Goal: Find specific page/section: Find specific page/section

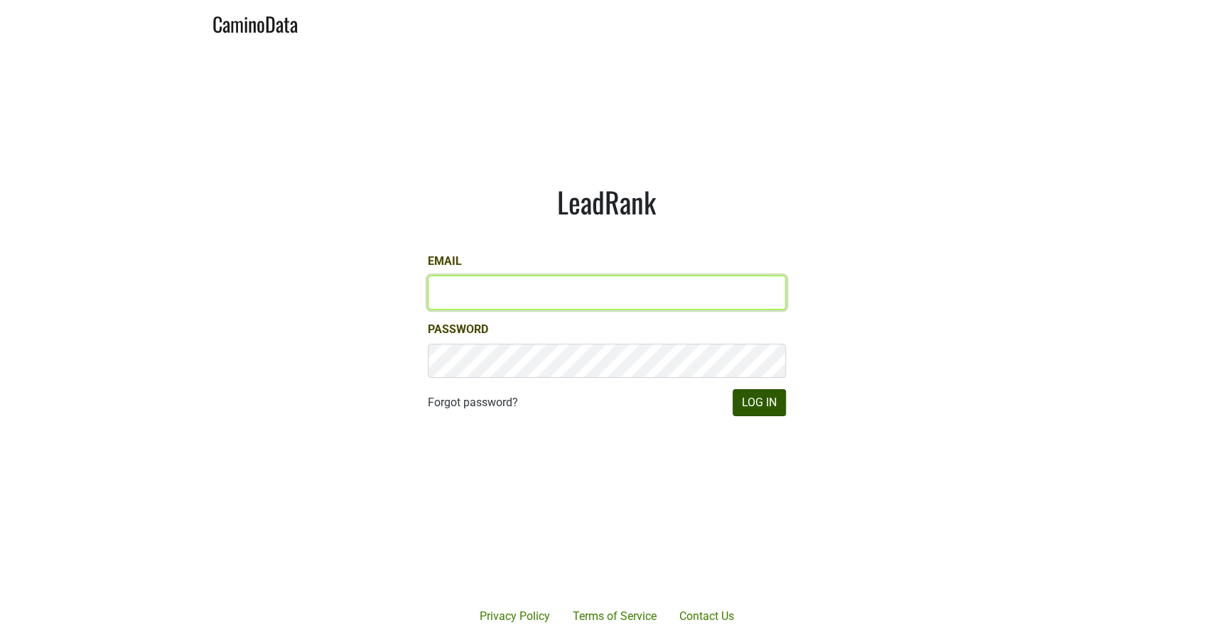
type input "[PERSON_NAME][EMAIL_ADDRESS][DOMAIN_NAME]"
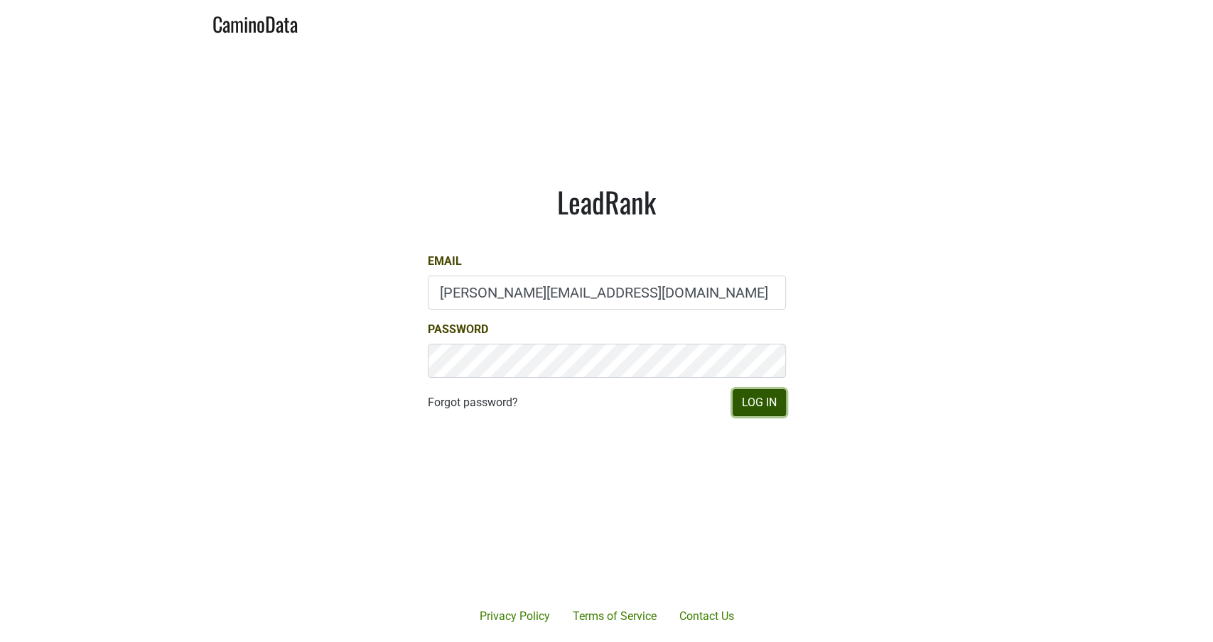
click at [755, 402] on button "Log In" at bounding box center [759, 402] width 53 height 27
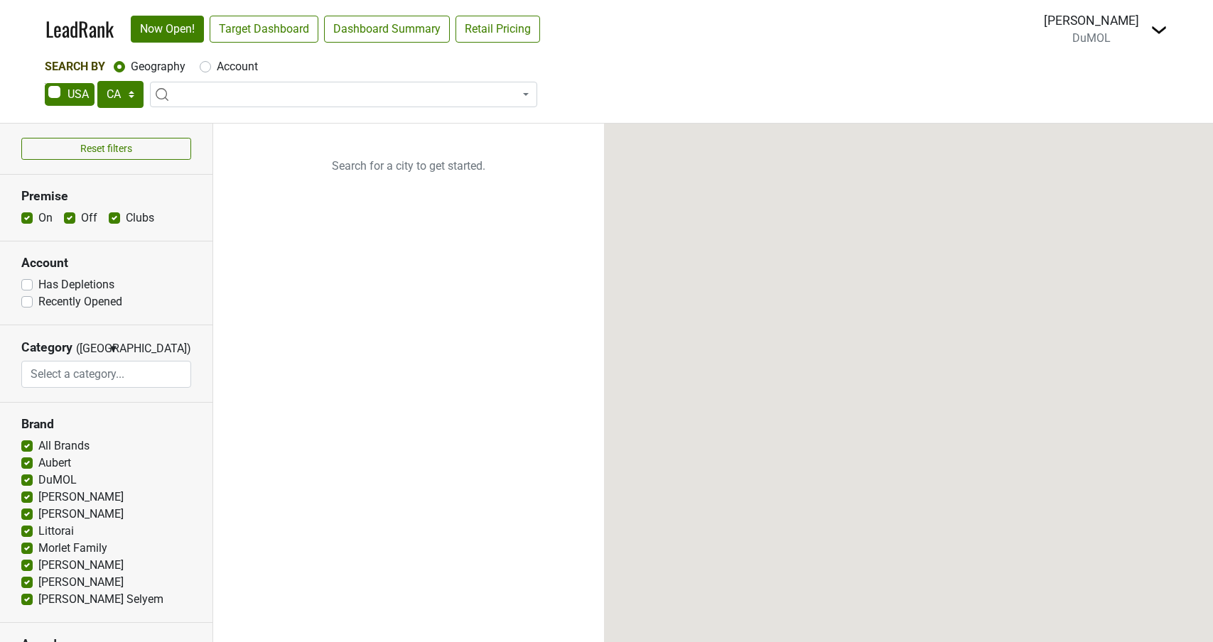
select select "CA"
select select
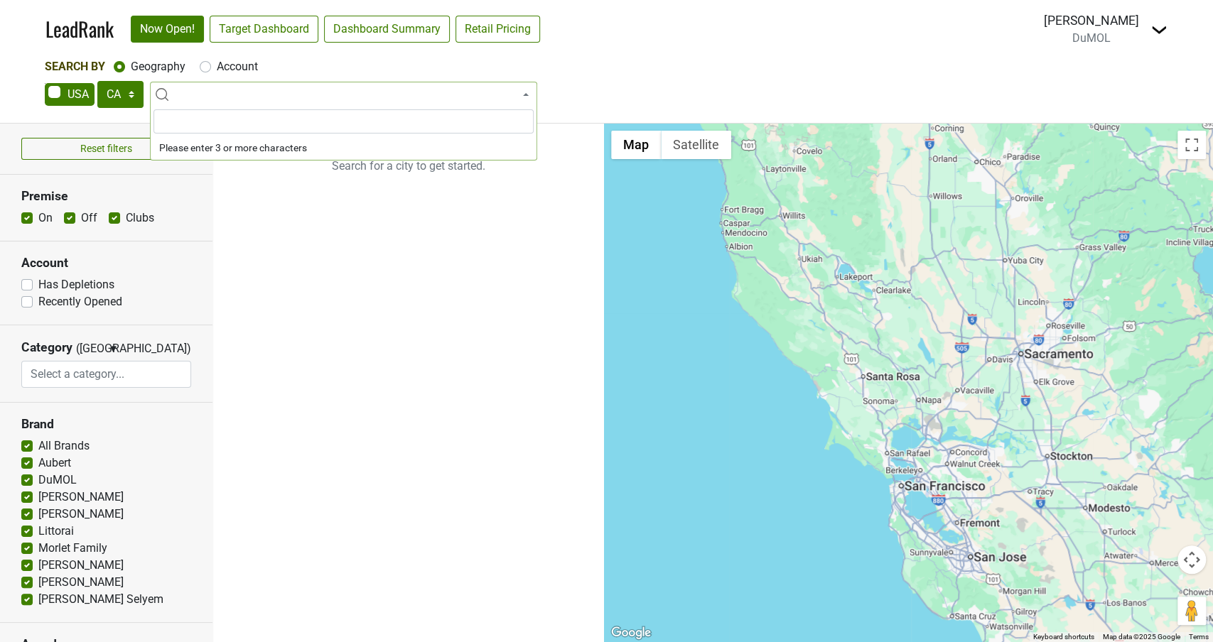
click at [199, 90] on span at bounding box center [343, 95] width 387 height 26
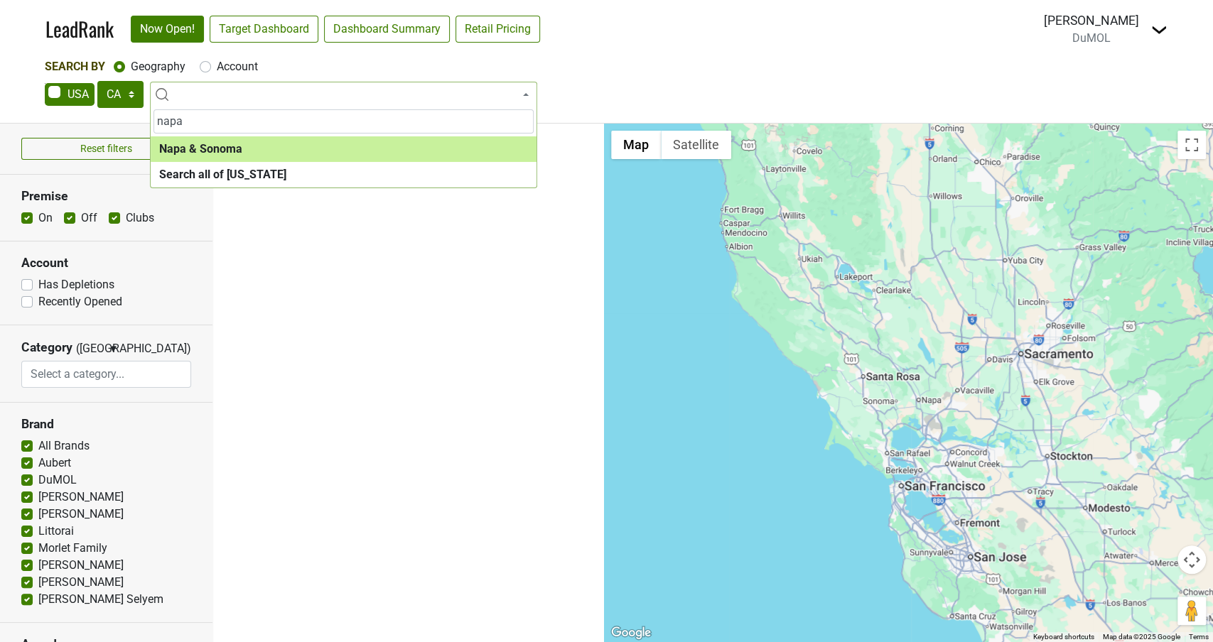
type input "napa"
select select "1138"
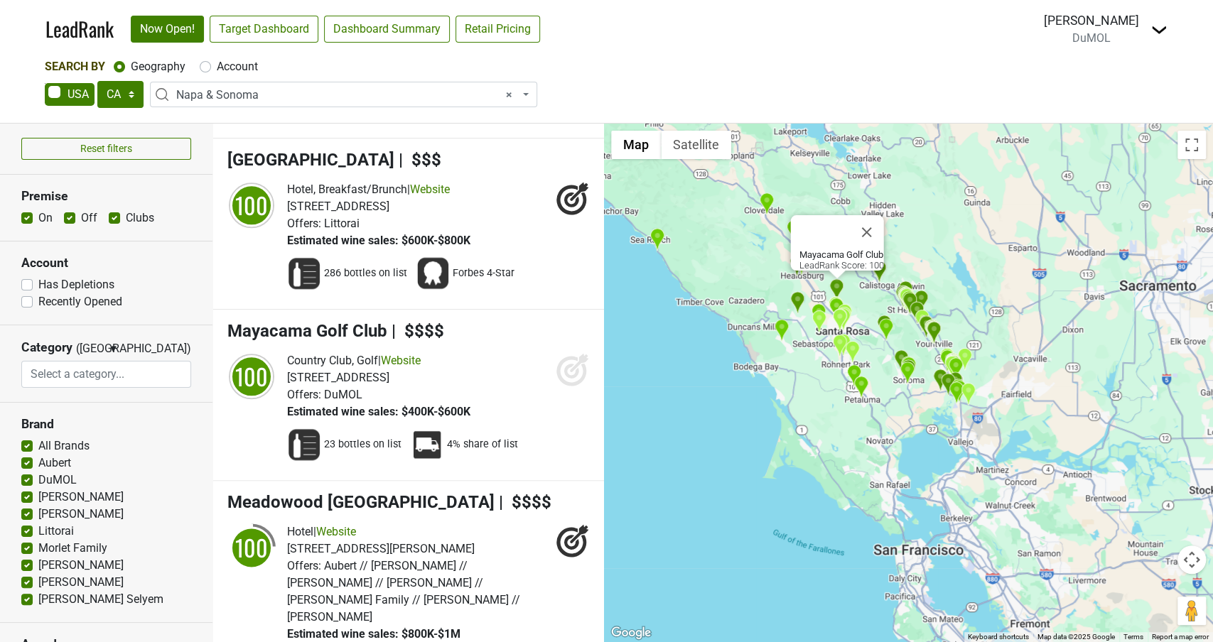
scroll to position [1038, 0]
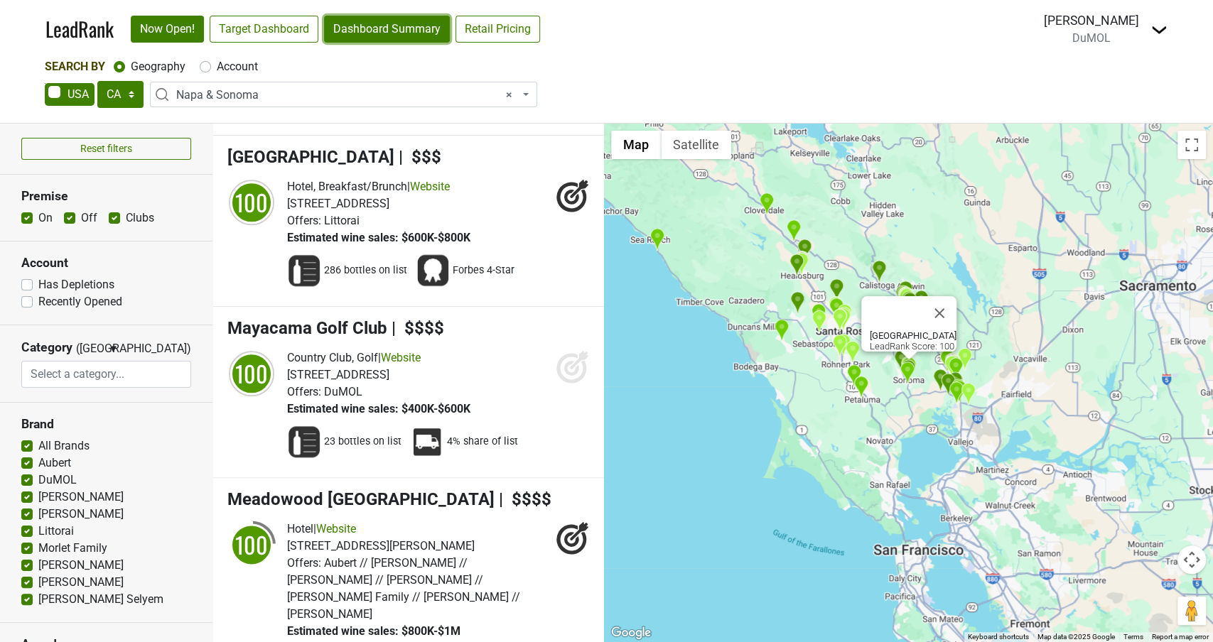
click at [373, 24] on link "Dashboard Summary" at bounding box center [387, 29] width 126 height 27
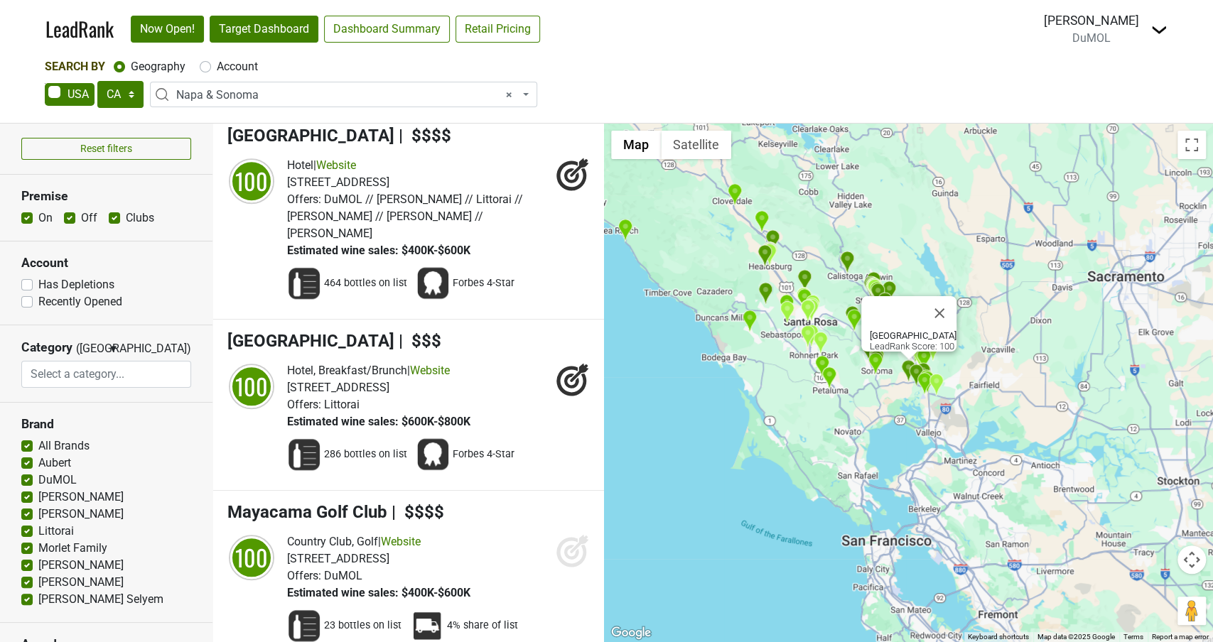
scroll to position [845, 0]
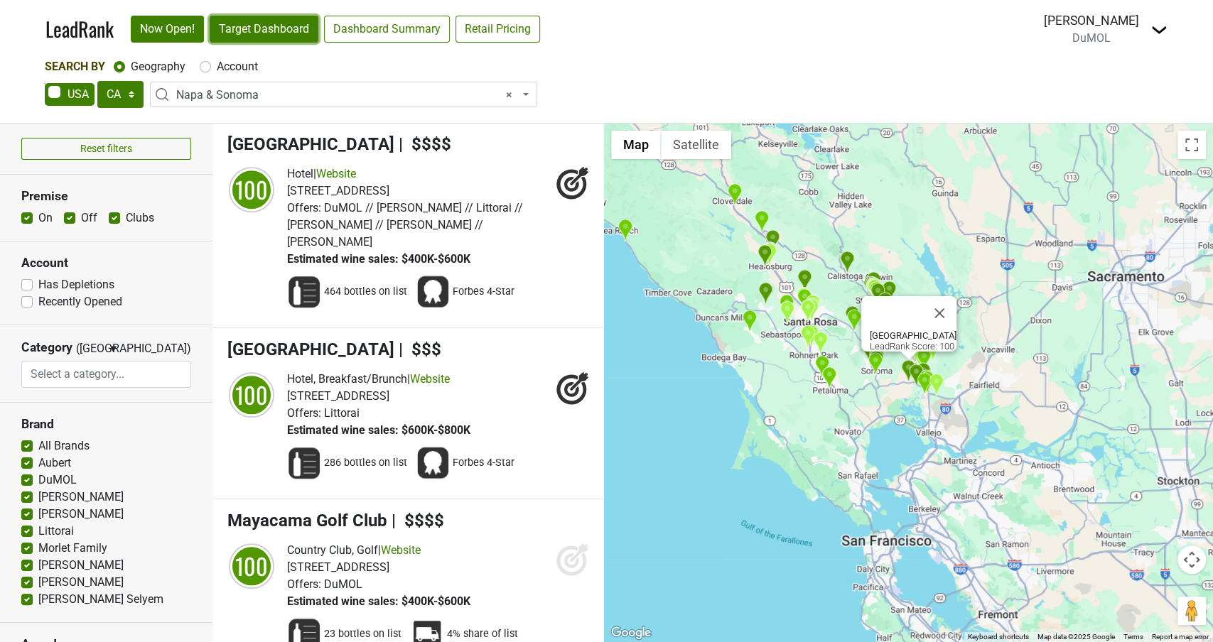
click at [271, 31] on link "Target Dashboard" at bounding box center [264, 29] width 109 height 27
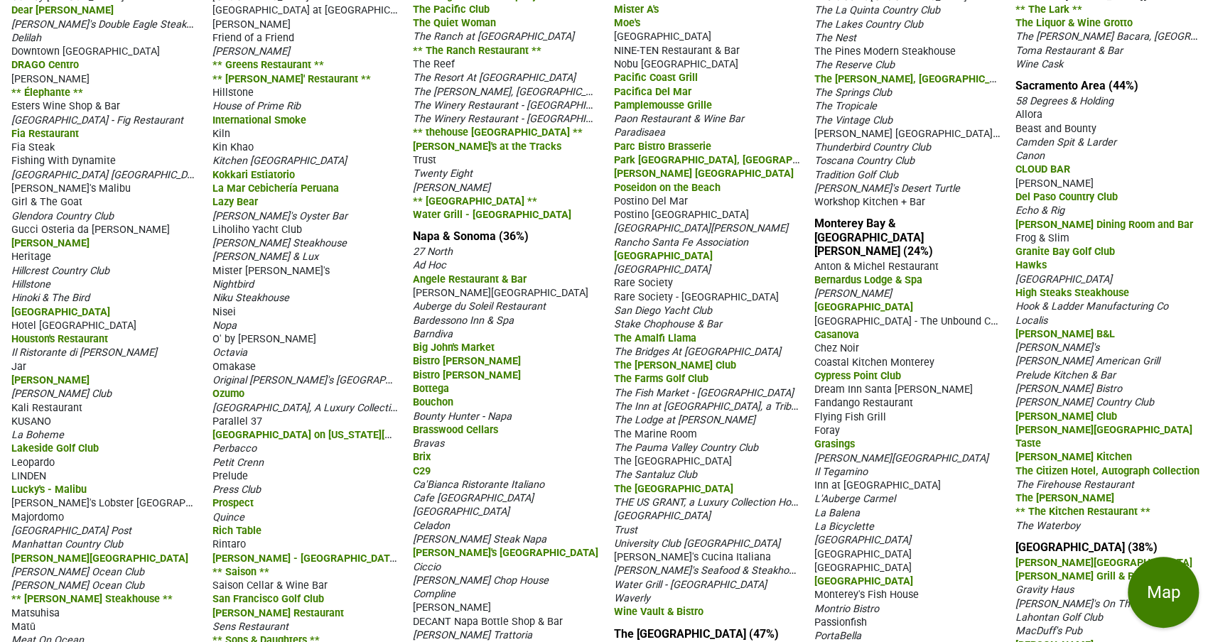
scroll to position [593, 0]
click at [475, 242] on link "Napa & Sonoma (36%)" at bounding box center [471, 235] width 116 height 14
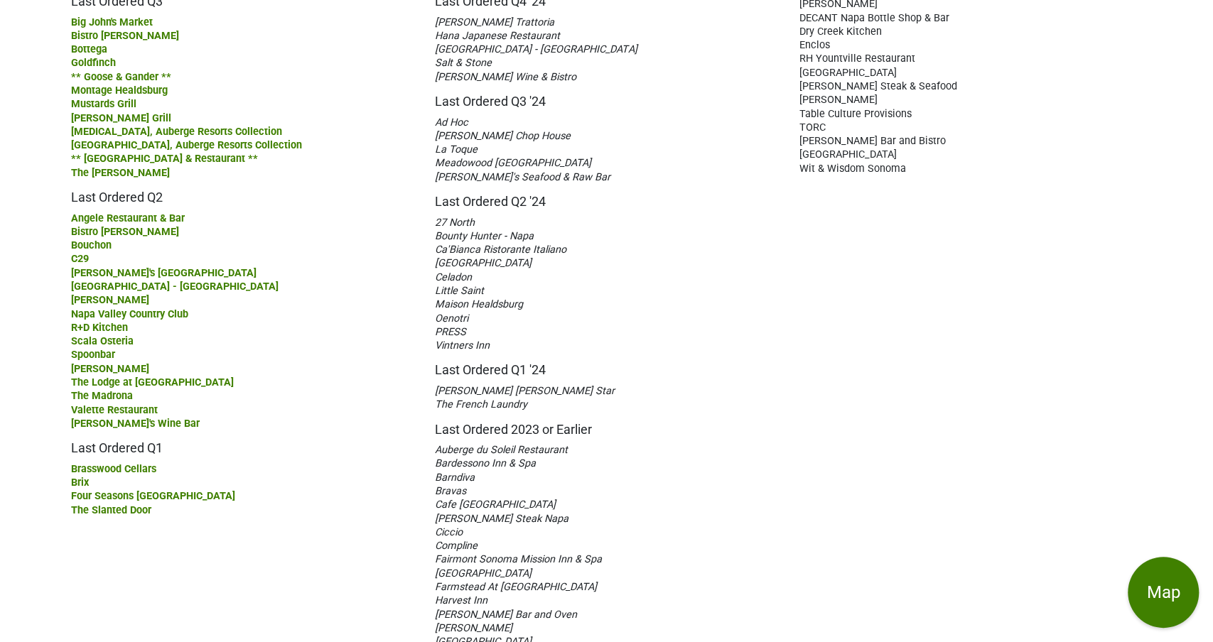
scroll to position [178, 0]
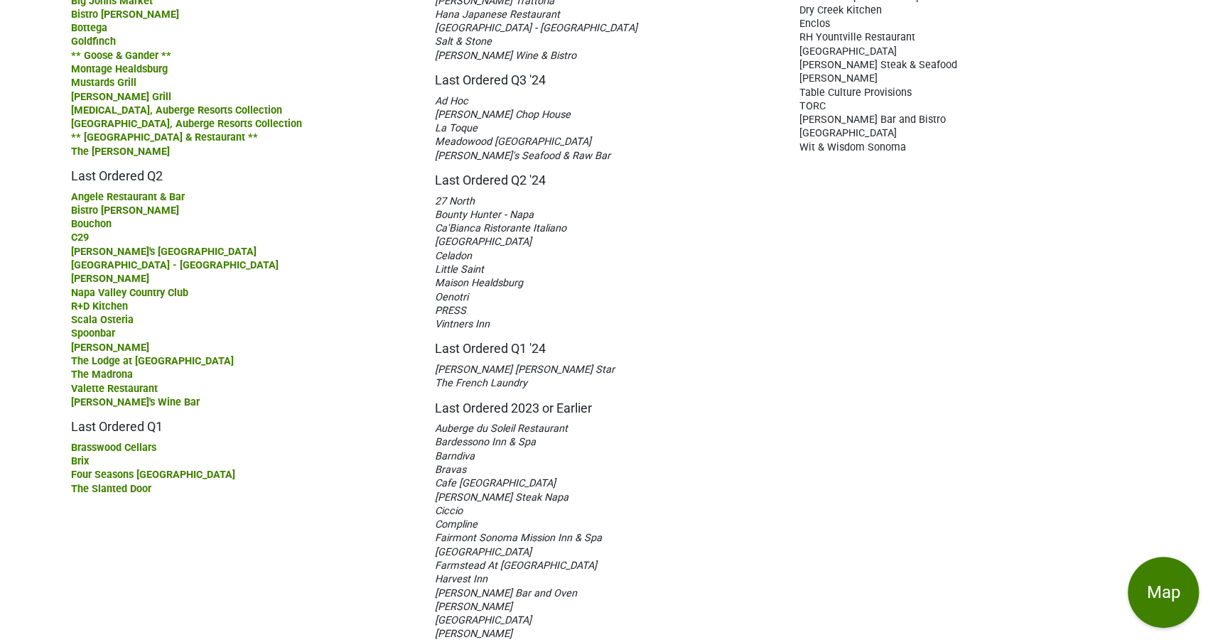
drag, startPoint x: 66, startPoint y: 122, endPoint x: 186, endPoint y: 509, distance: 404.9
click at [187, 511] on div "Activated YTD (36%) Last Ordered Q3 Big John's Market Bistro [PERSON_NAME] Bott…" at bounding box center [242, 324] width 364 height 770
copy div "Activated YTD (36%) Last Ordered Q3 Big John's Market Bistro [PERSON_NAME] Gold…"
